Goal: Find specific page/section

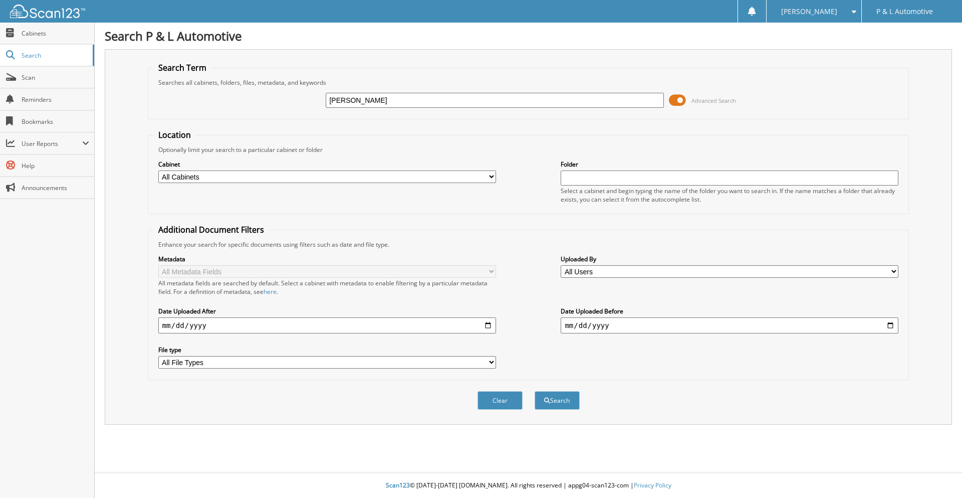
type input "[PERSON_NAME]"
click at [535, 391] on button "Search" at bounding box center [557, 400] width 45 height 19
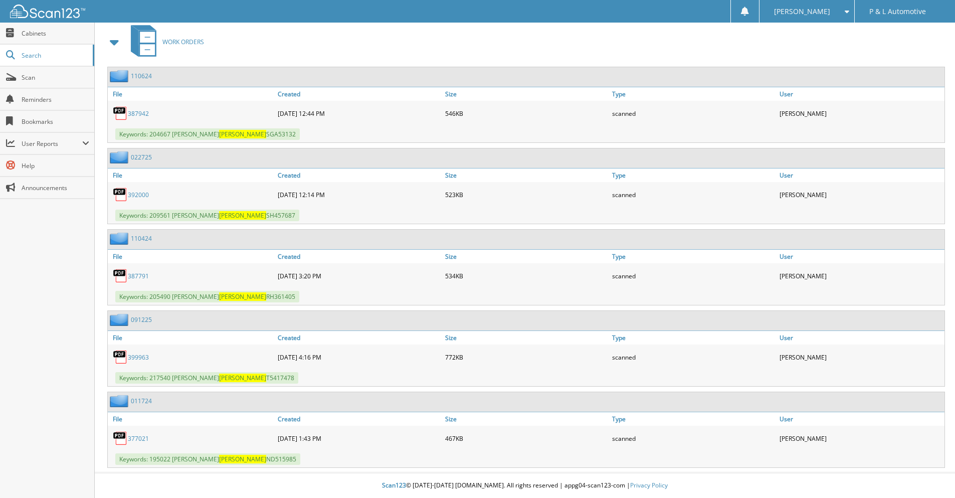
scroll to position [443, 0]
click at [138, 359] on link "399963" at bounding box center [138, 357] width 21 height 9
